Goal: Information Seeking & Learning: Learn about a topic

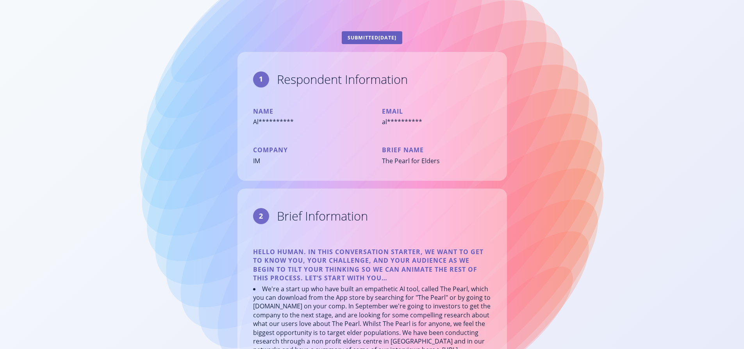
scroll to position [603, 0]
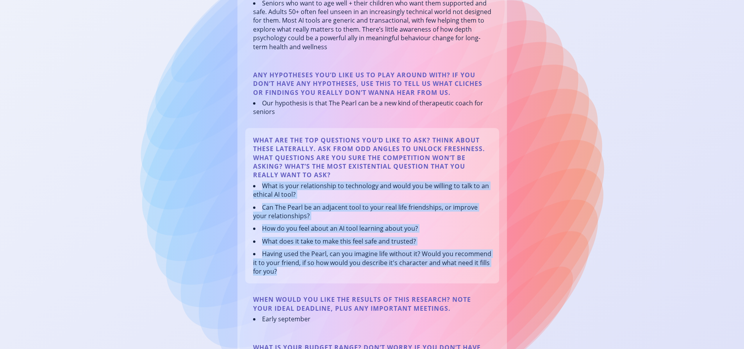
click at [397, 259] on li "Having used the Pearl, can you imagine life without it? Would you recommend it …" at bounding box center [372, 263] width 238 height 26
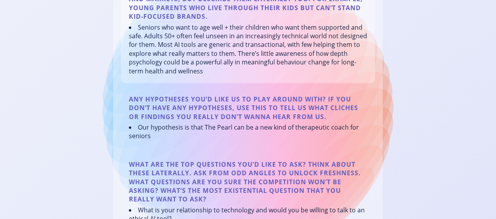
scroll to position [581, 0]
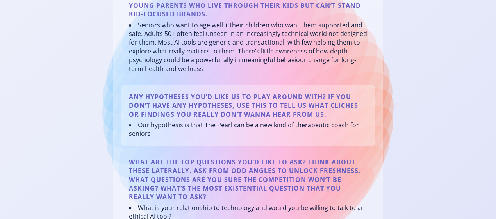
click at [201, 129] on li "Our hypothesis is that The Pearl can be a new kind of therapeutic coach for sen…" at bounding box center [248, 130] width 238 height 18
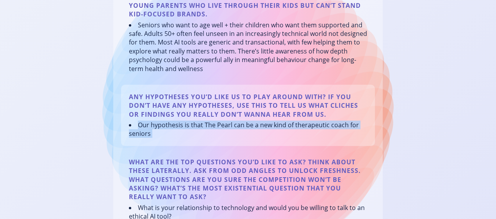
click at [201, 129] on li "Our hypothesis is that The Pearl can be a new kind of therapeutic coach for sen…" at bounding box center [248, 130] width 238 height 18
click at [201, 135] on li "Our hypothesis is that The Pearl can be a new kind of therapeutic coach for sen…" at bounding box center [248, 130] width 238 height 18
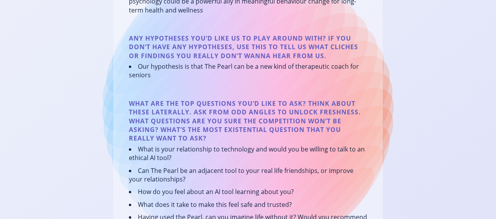
scroll to position [659, 0]
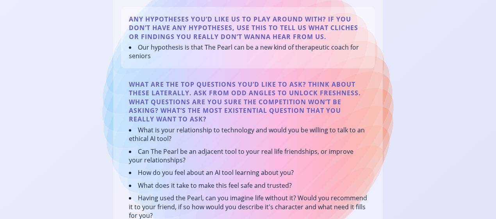
click at [140, 48] on li "Our hypothesis is that The Pearl can be a new kind of therapeutic coach for sen…" at bounding box center [248, 52] width 238 height 18
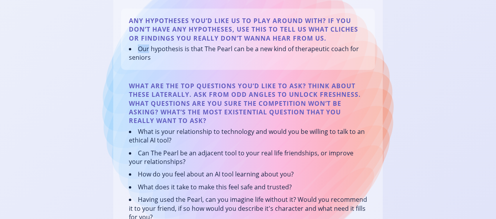
scroll to position [657, 0]
click at [140, 50] on li "Our hypothesis is that The Pearl can be a new kind of therapeutic coach for sen…" at bounding box center [248, 54] width 238 height 18
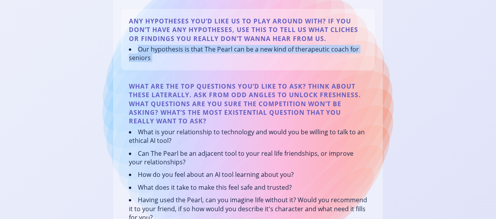
click at [140, 50] on li "Our hypothesis is that The Pearl can be a new kind of therapeutic coach for sen…" at bounding box center [248, 54] width 238 height 18
click at [168, 64] on div "Any hypotheses you’d like us to play around with? If you don’t have any hypothe…" at bounding box center [248, 39] width 254 height 61
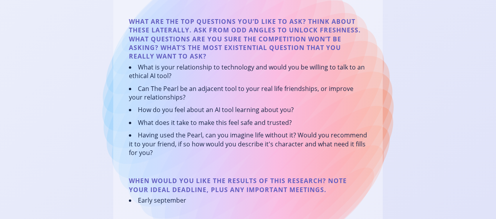
scroll to position [721, 0]
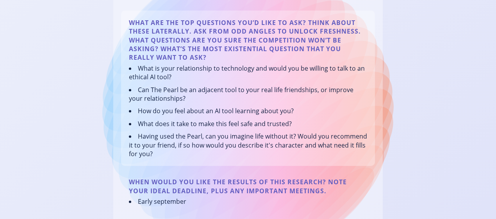
click at [159, 67] on li "What is your relationship to technology and would you be willing to talk to an …" at bounding box center [248, 73] width 238 height 18
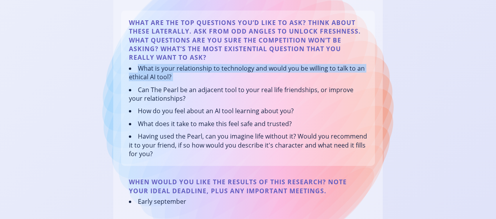
click at [159, 67] on li "What is your relationship to technology and would you be willing to talk to an …" at bounding box center [248, 73] width 238 height 18
click at [157, 80] on li "What is your relationship to technology and would you be willing to talk to an …" at bounding box center [248, 73] width 238 height 18
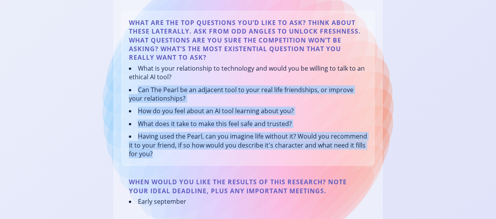
drag, startPoint x: 138, startPoint y: 91, endPoint x: 159, endPoint y: 152, distance: 64.6
click at [159, 152] on ul "What is your relationship to technology and would you be willing to talk to an …" at bounding box center [248, 111] width 238 height 95
